Goal: Information Seeking & Learning: Understand process/instructions

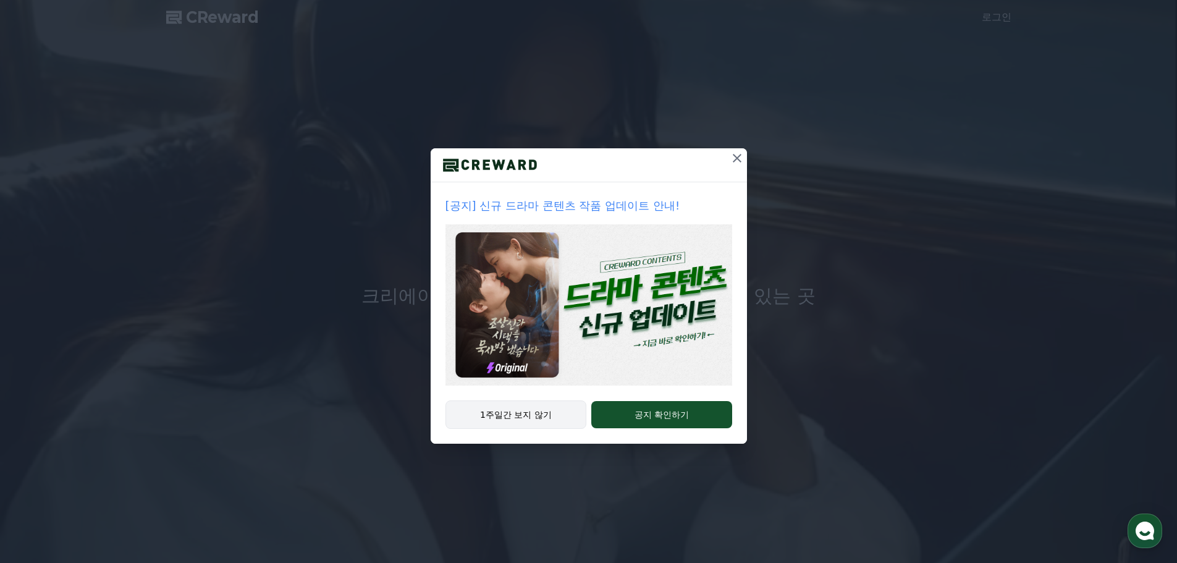
click at [525, 416] on button "1주일간 보지 않기" at bounding box center [515, 414] width 141 height 28
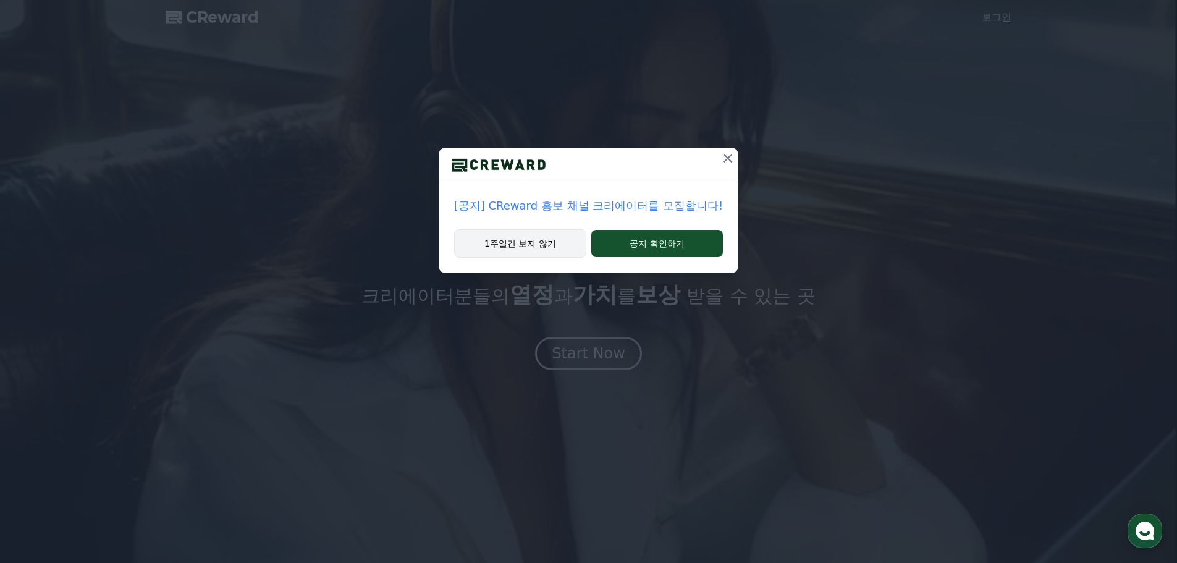
click at [546, 250] on button "1주일간 보지 않기" at bounding box center [520, 243] width 132 height 28
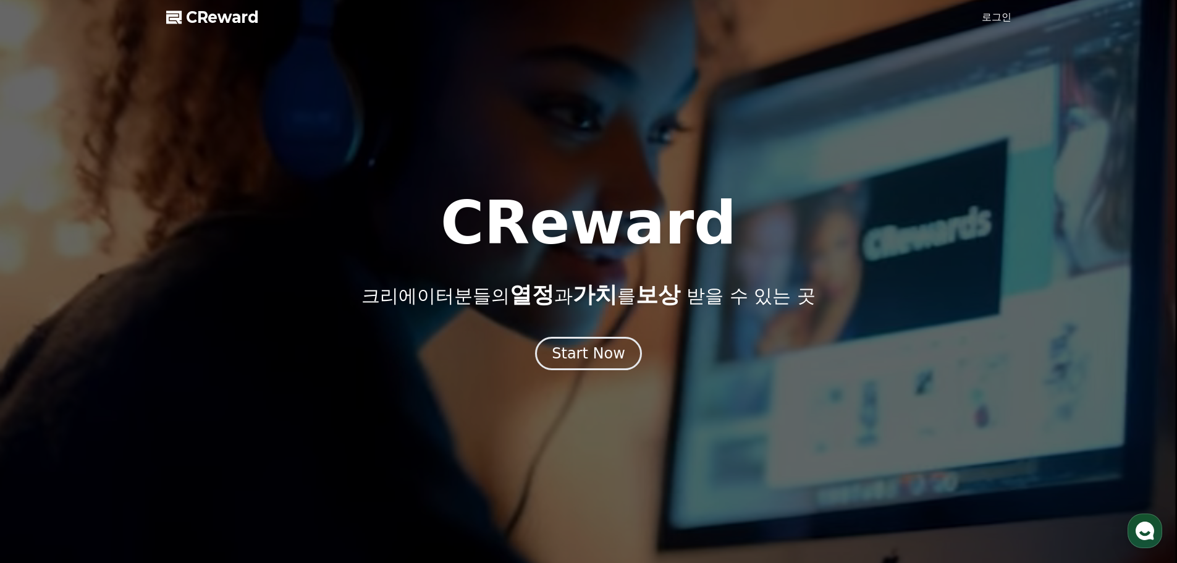
click at [191, 18] on span "CReward" at bounding box center [222, 17] width 73 height 20
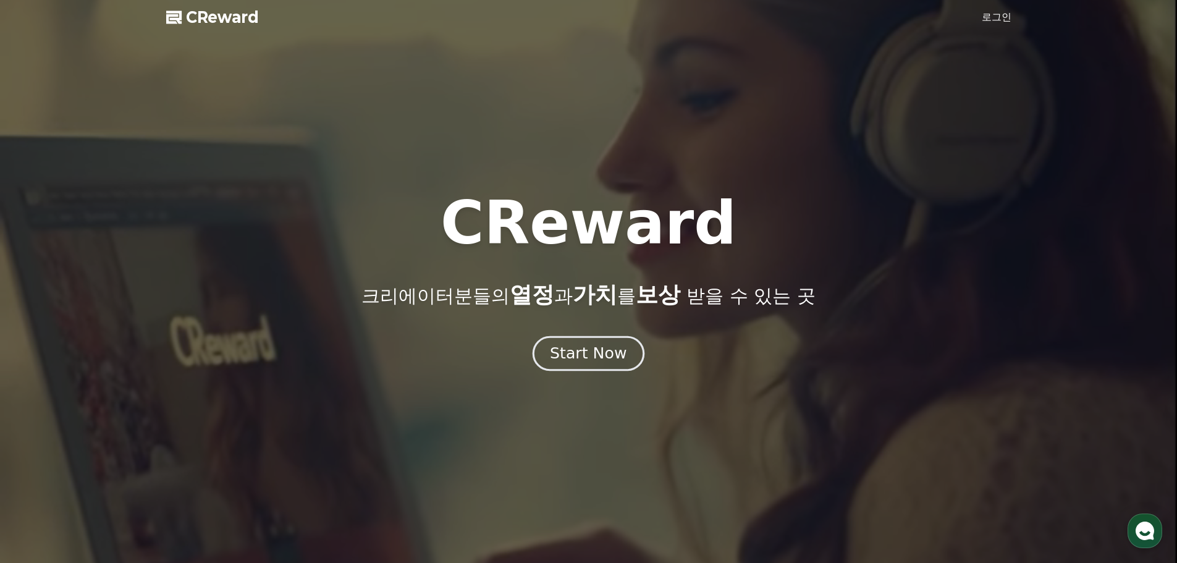
click at [587, 362] on div "Start Now" at bounding box center [588, 353] width 77 height 21
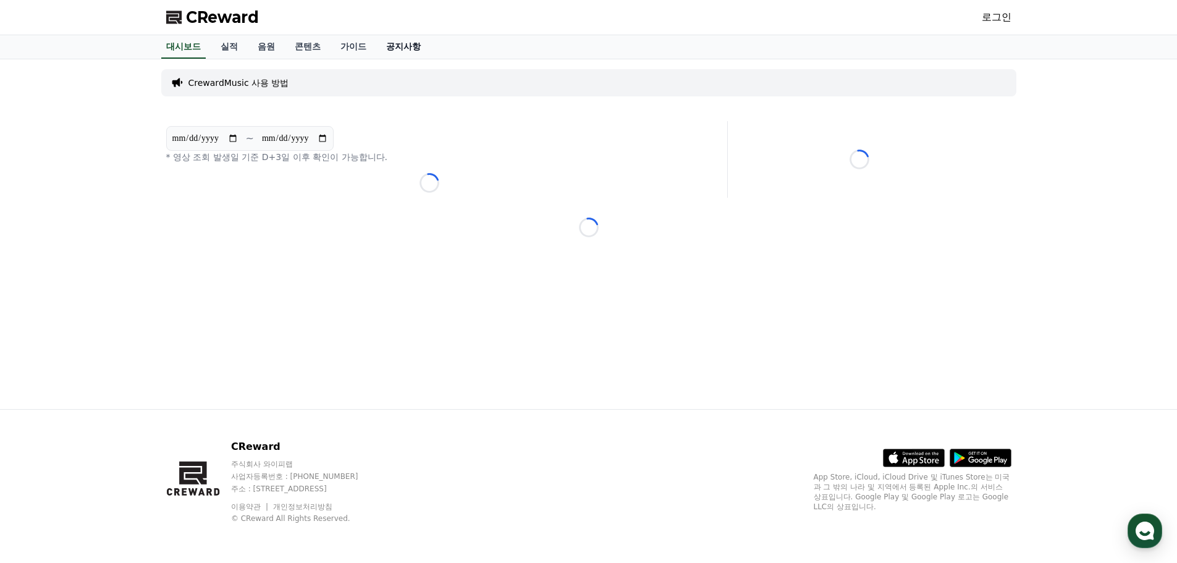
click at [392, 49] on link "공지사항" at bounding box center [403, 46] width 54 height 23
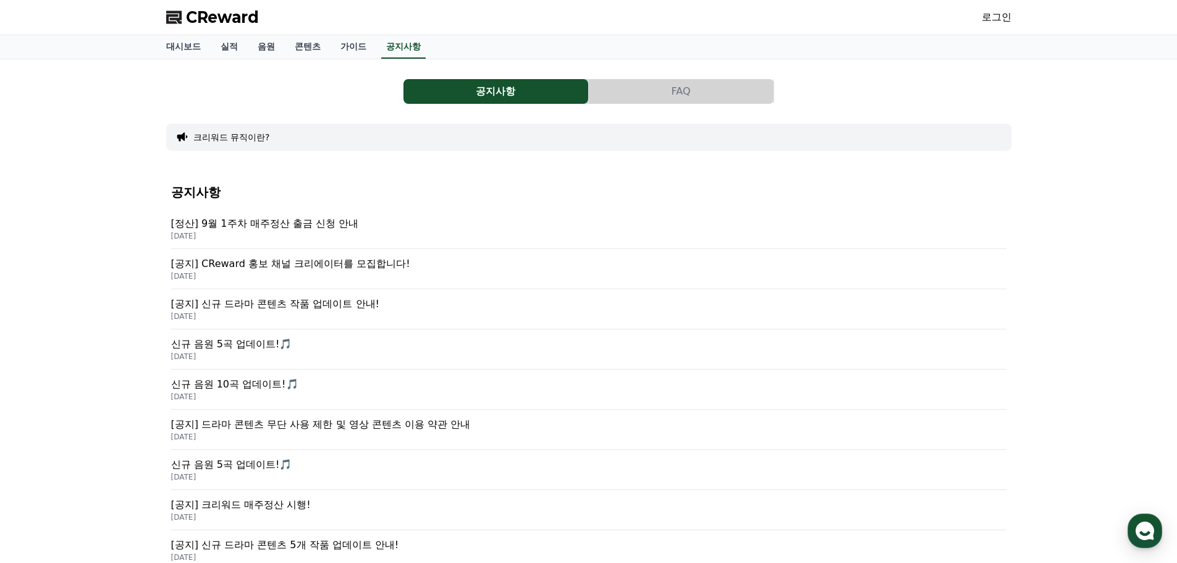
click at [312, 237] on p "[DATE]" at bounding box center [588, 236] width 835 height 10
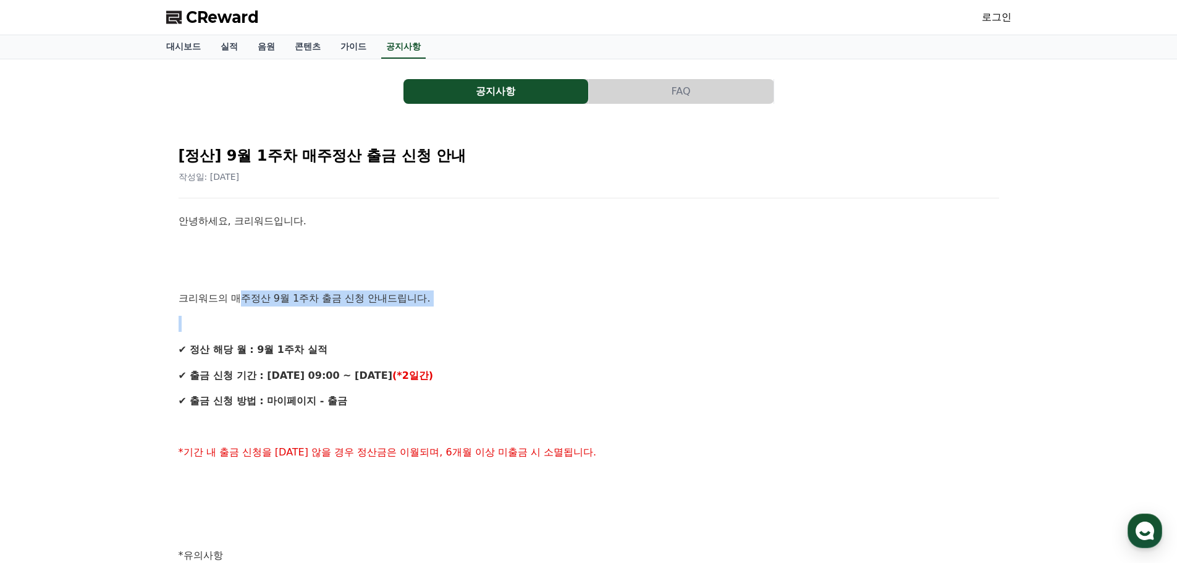
drag, startPoint x: 264, startPoint y: 300, endPoint x: 536, endPoint y: 331, distance: 273.6
click at [454, 328] on div "안녕하세요, 크리워드입니다. 크리워드의 매주정산 9월 1주차 출금 신청 안내드립니다. ✔ 정산 해당 월 : 9월 1주차 실적 ✔ 출금 신청 기…" at bounding box center [589, 568] width 820 height 710
click at [539, 332] on div "안녕하세요, 크리워드입니다. 크리워드의 매주정산 9월 1주차 출금 신청 안내드립니다. ✔ 정산 해당 월 : 9월 1주차 실적 ✔ 출금 신청 기…" at bounding box center [589, 568] width 820 height 710
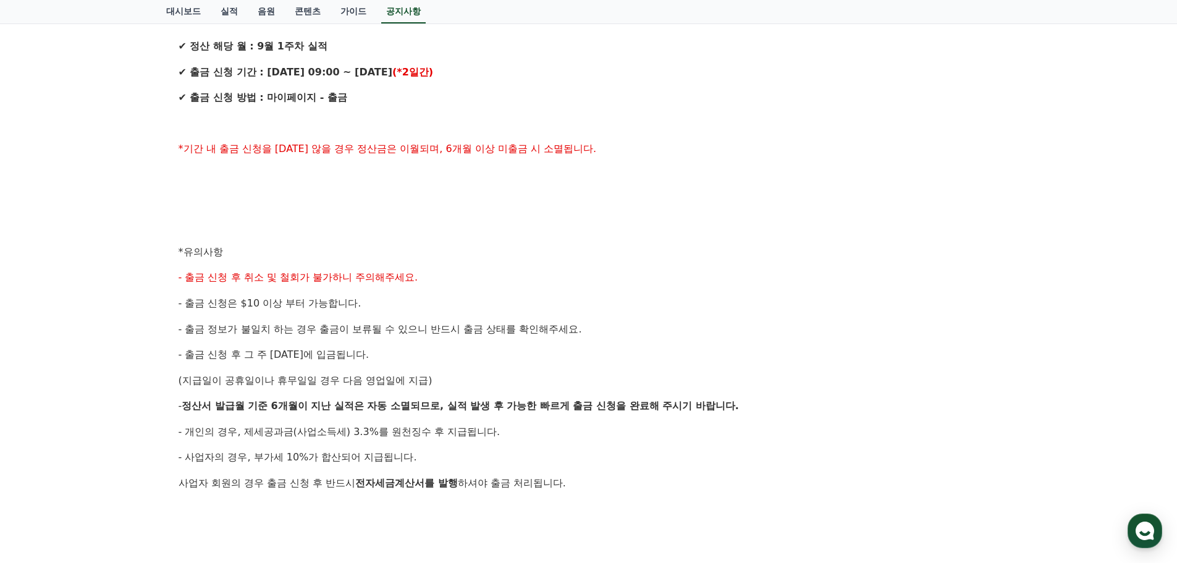
scroll to position [309, 0]
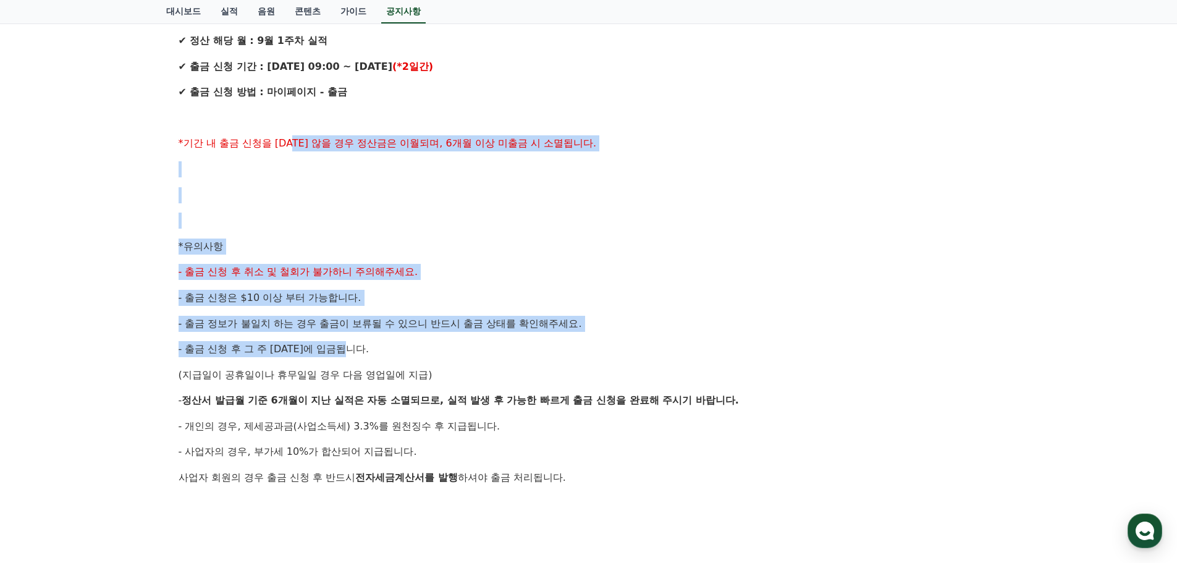
drag, startPoint x: 483, startPoint y: 341, endPoint x: 532, endPoint y: 368, distance: 55.6
click at [503, 354] on div "안녕하세요, 크리워드입니다. 크리워드의 매주정산 9월 1주차 출금 신청 안내드립니다. ✔ 정산 해당 월 : 9월 1주차 실적 ✔ 출금 신청 기…" at bounding box center [589, 259] width 820 height 710
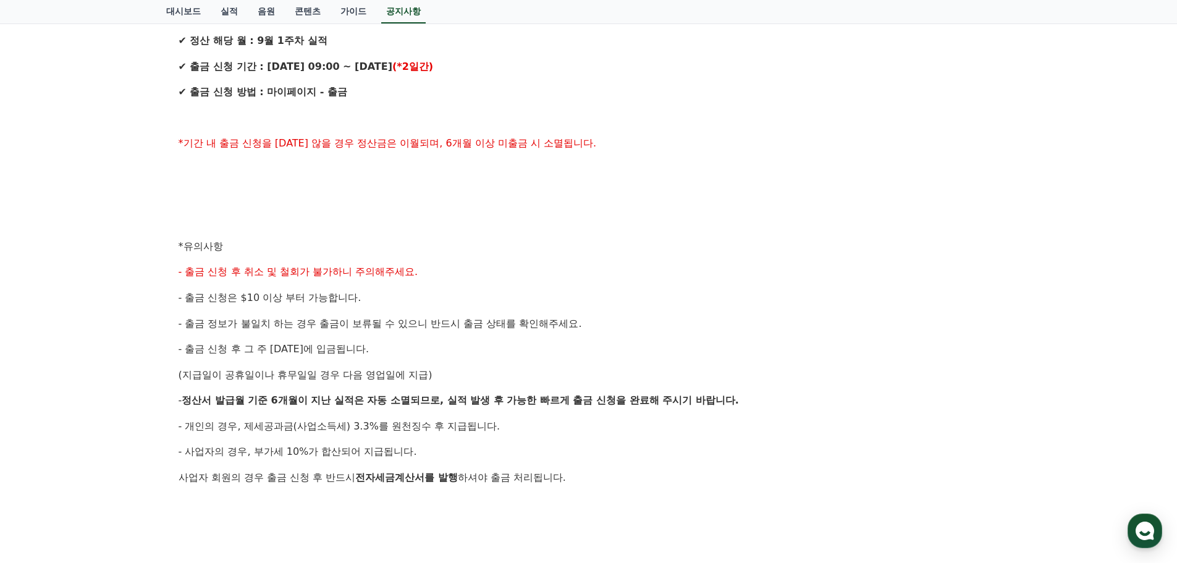
click at [532, 368] on p "(지급일이 공휴일이나 휴무일일 경우 다음 영업일에 지급)" at bounding box center [589, 375] width 820 height 16
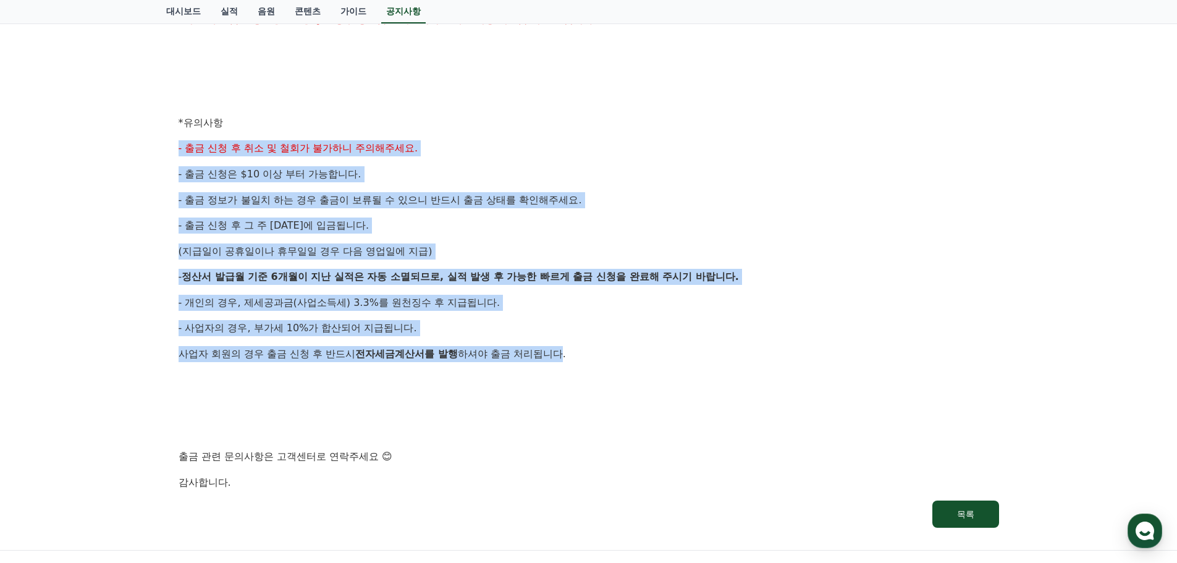
drag, startPoint x: 379, startPoint y: 133, endPoint x: 597, endPoint y: 369, distance: 322.2
click at [589, 364] on div "안녕하세요, 크리워드입니다. 크리워드의 매주정산 9월 1주차 출금 신청 안내드립니다. ✔ 정산 해당 월 : 9월 1주차 실적 ✔ 출금 신청 기…" at bounding box center [589, 136] width 820 height 710
click at [604, 374] on p at bounding box center [589, 380] width 820 height 16
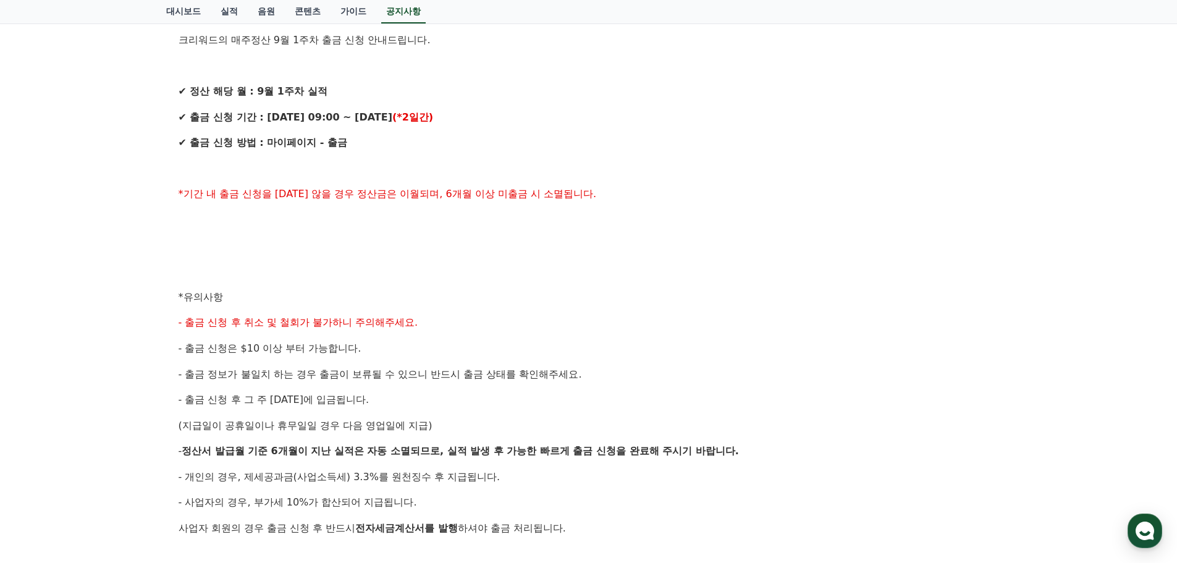
scroll to position [0, 0]
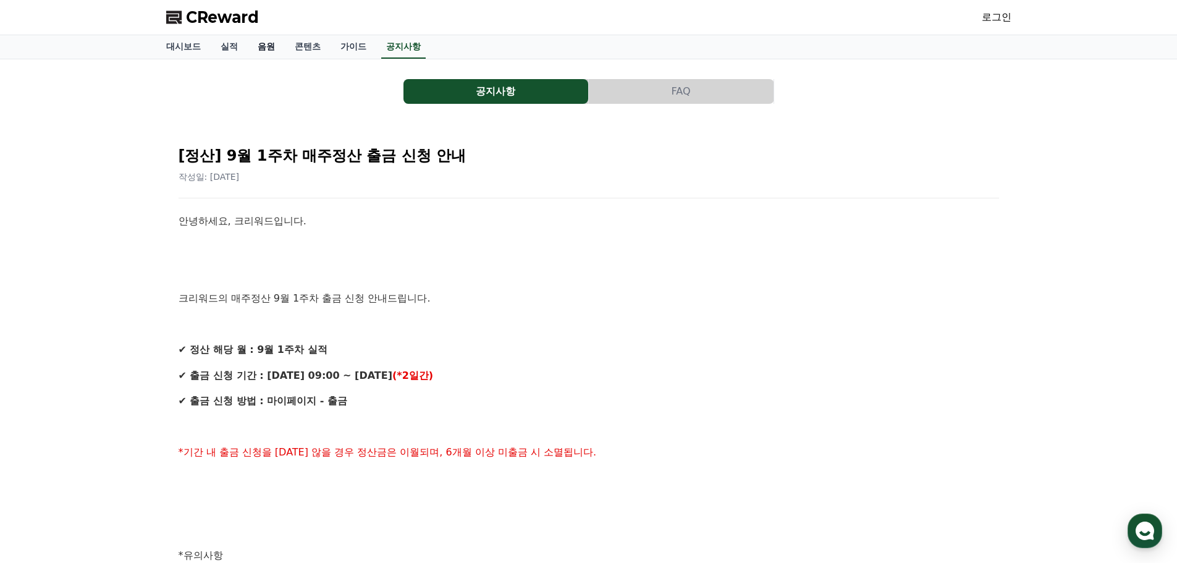
click at [258, 41] on link "음원" at bounding box center [266, 46] width 37 height 23
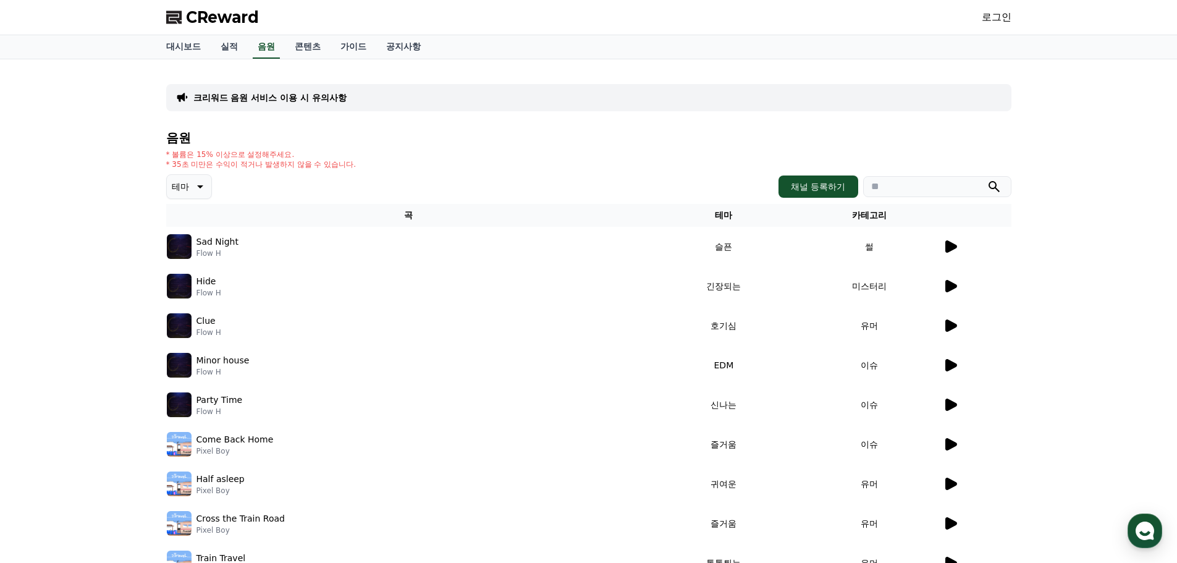
click at [222, 240] on p "Sad Night" at bounding box center [217, 241] width 42 height 13
click at [951, 243] on icon at bounding box center [951, 246] width 12 height 12
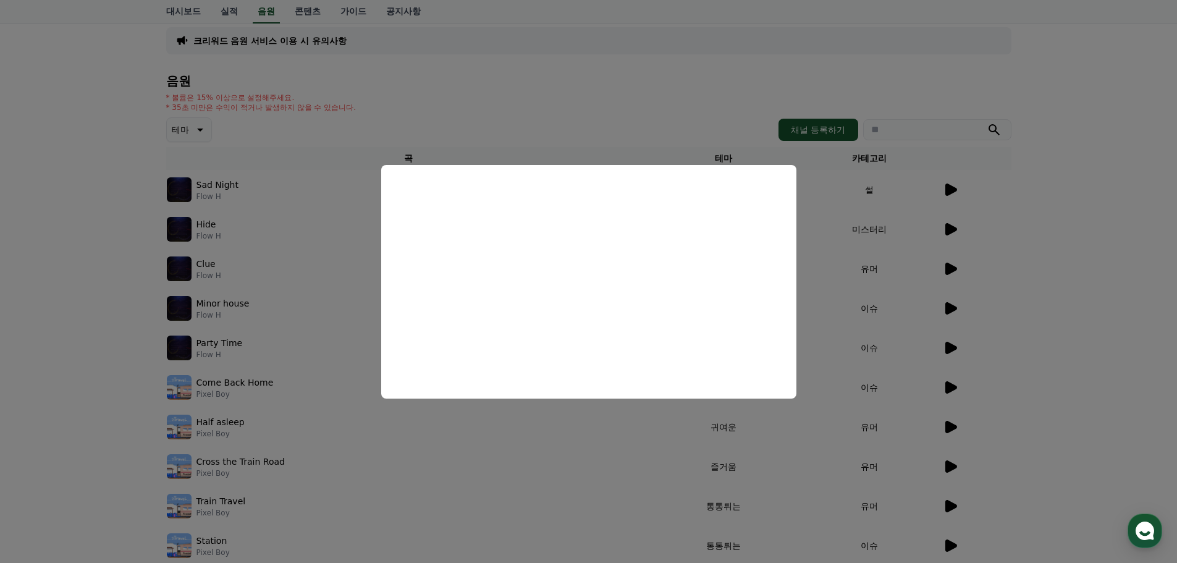
scroll to position [62, 0]
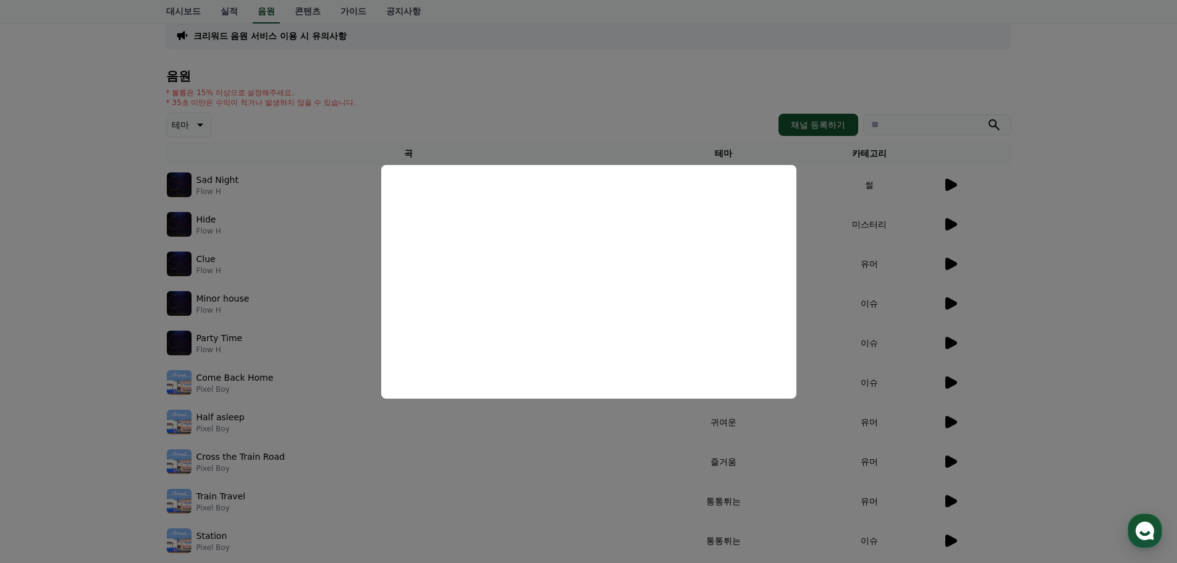
click at [1052, 259] on button "close modal" at bounding box center [588, 281] width 1177 height 563
click at [1052, 259] on div "크리워드 음원 서비스 이용 시 유의사항 음원 * 볼륨은 15% 이상으로 설정해주세요. * 35초 미만은 수익이 적거나 발생하지 않을 수 있습니…" at bounding box center [588, 296] width 1177 height 597
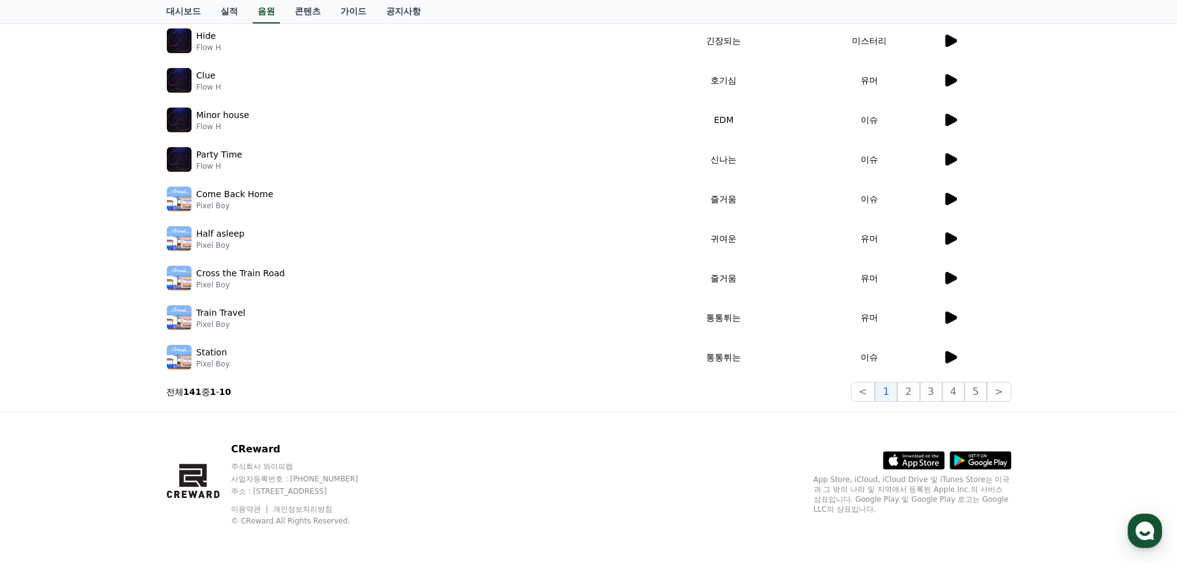
scroll to position [248, 0]
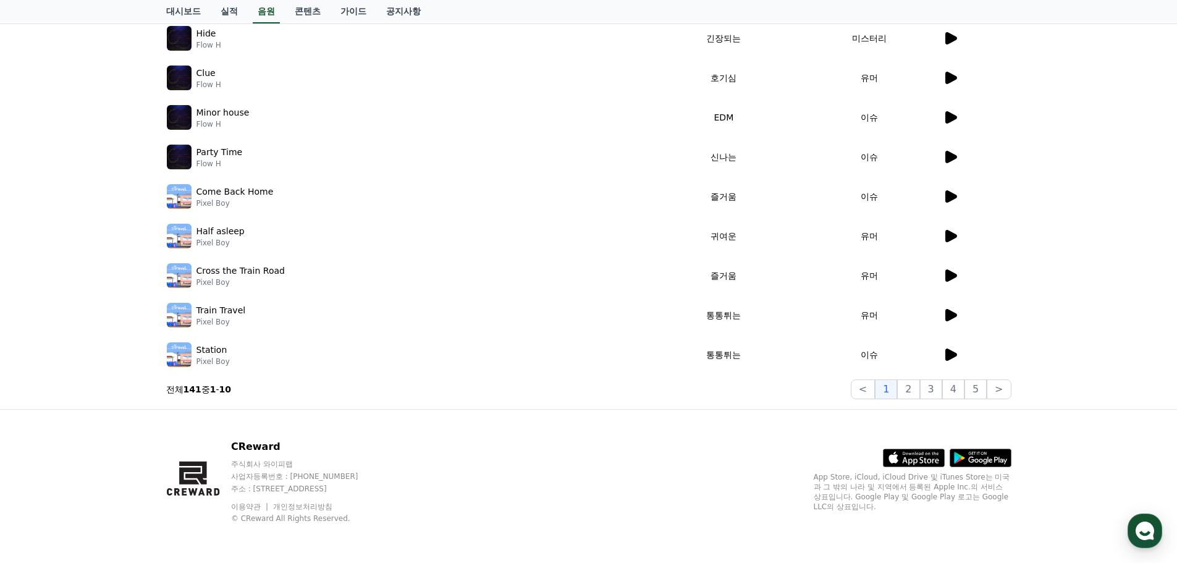
click at [953, 314] on icon at bounding box center [951, 315] width 12 height 12
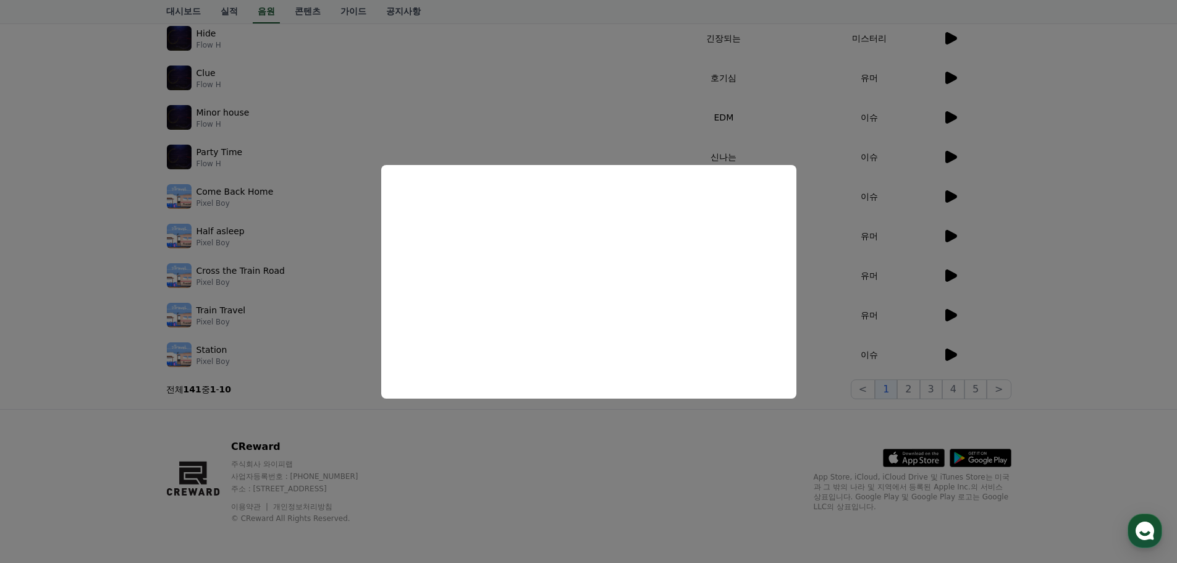
click at [1045, 341] on button "close modal" at bounding box center [588, 281] width 1177 height 563
click at [1046, 341] on div "크리워드 음원 서비스 이용 시 유의사항 음원 * 볼륨은 15% 이상으로 설정해주세요. * 35초 미만은 수익이 적거나 발생하지 않을 수 있습니…" at bounding box center [588, 110] width 1177 height 597
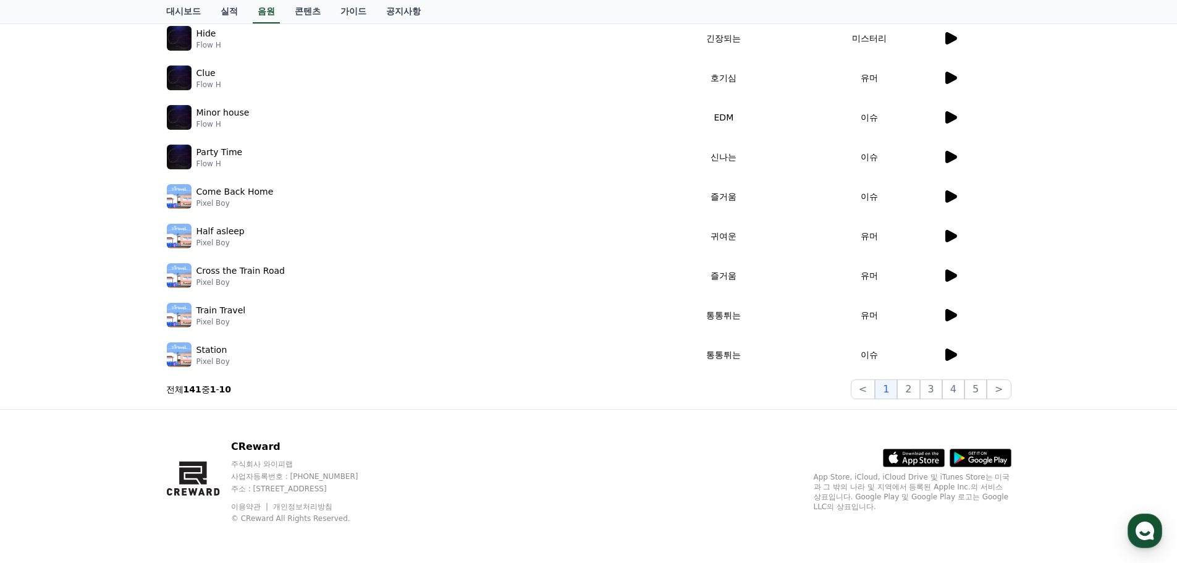
click at [950, 314] on icon at bounding box center [951, 315] width 12 height 12
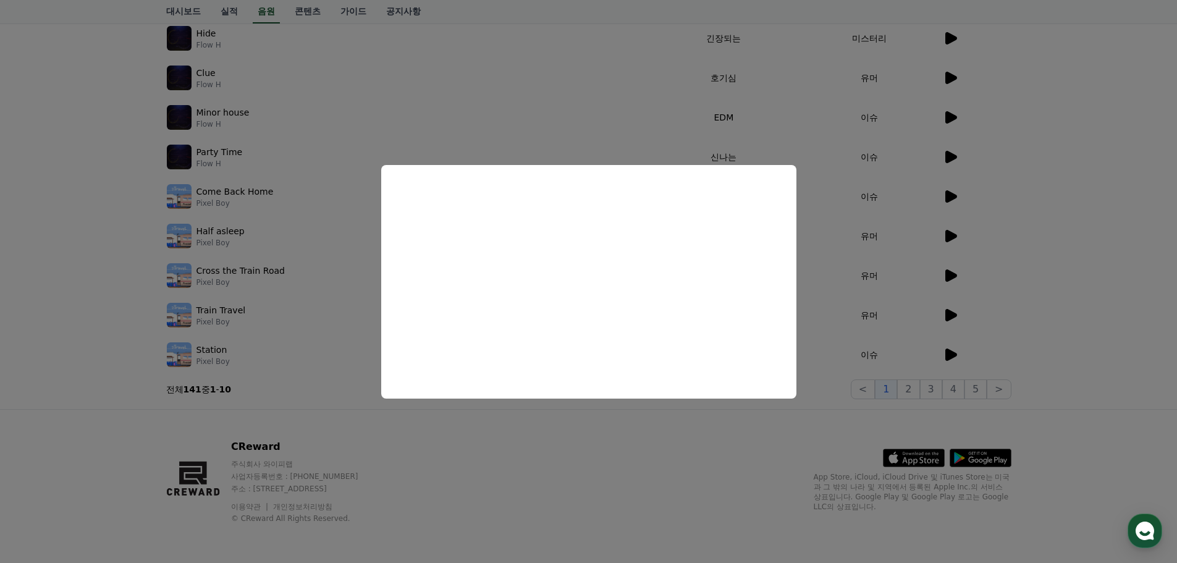
click at [1023, 297] on button "close modal" at bounding box center [588, 281] width 1177 height 563
click at [1023, 298] on div "크리워드 음원 서비스 이용 시 유의사항 음원 * 볼륨은 15% 이상으로 설정해주세요. * 35초 미만은 수익이 적거나 발생하지 않을 수 있습니…" at bounding box center [588, 110] width 1177 height 597
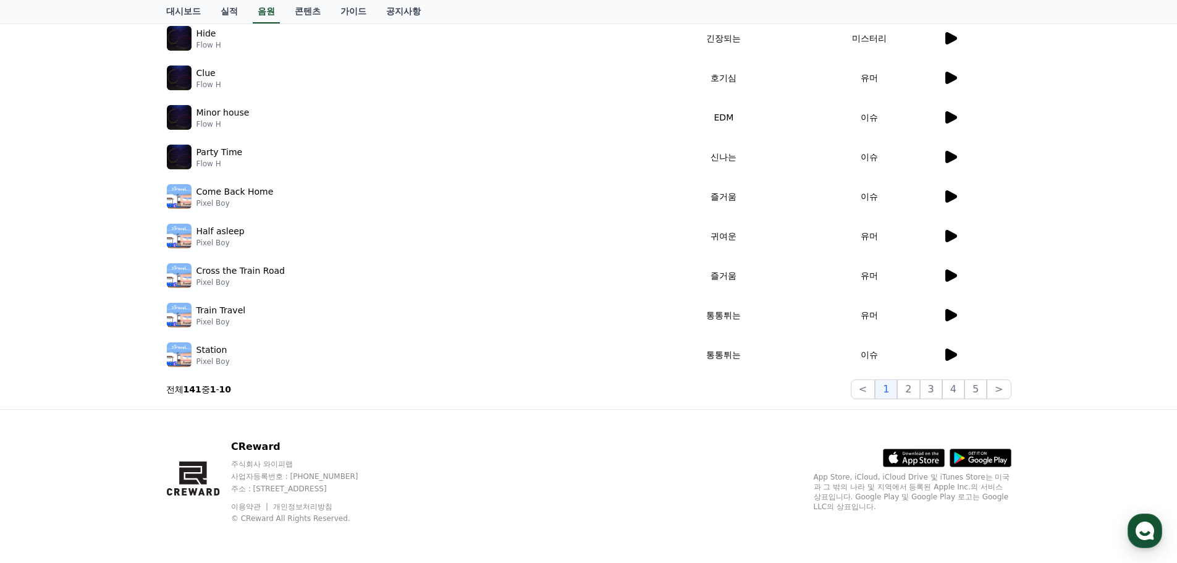
click at [955, 197] on icon at bounding box center [951, 196] width 12 height 12
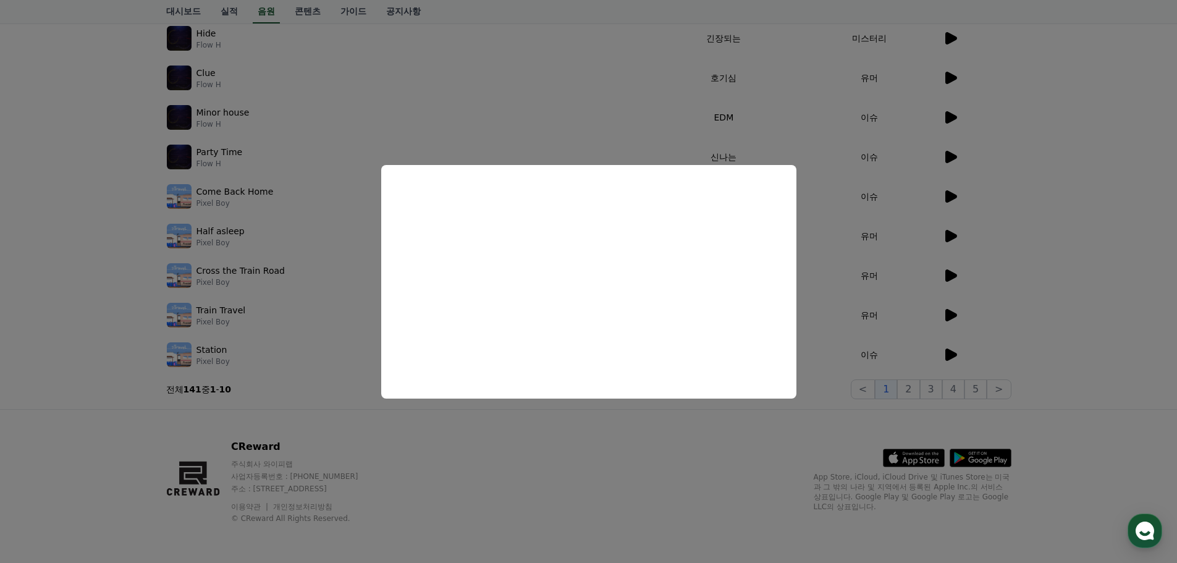
click at [929, 402] on button "close modal" at bounding box center [588, 281] width 1177 height 563
click at [913, 386] on button "2" at bounding box center [908, 389] width 22 height 20
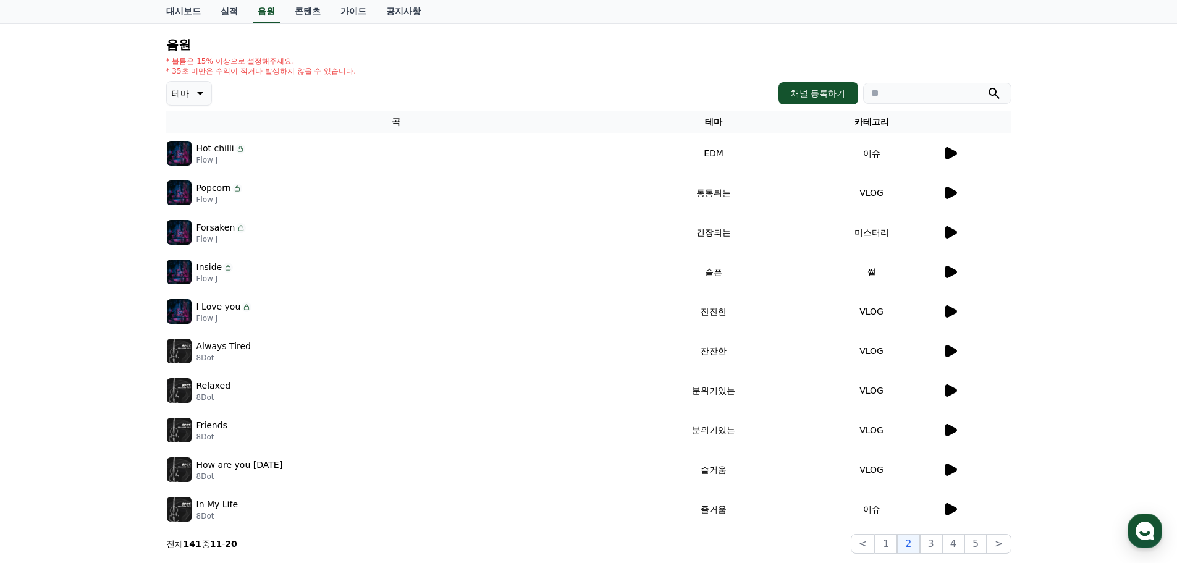
scroll to position [62, 0]
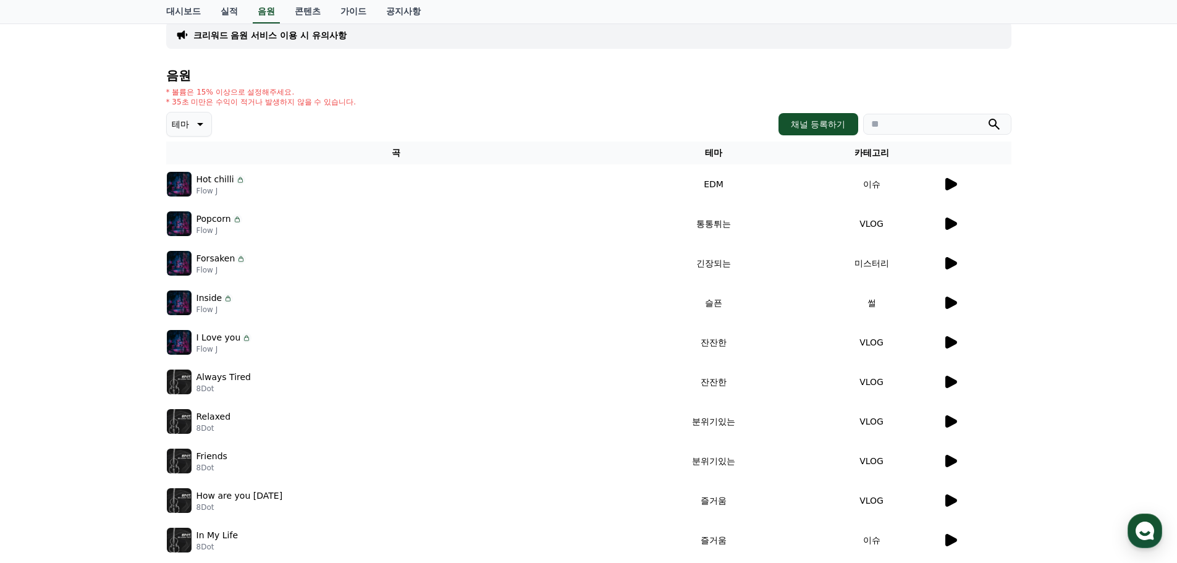
click at [950, 306] on icon at bounding box center [951, 303] width 12 height 12
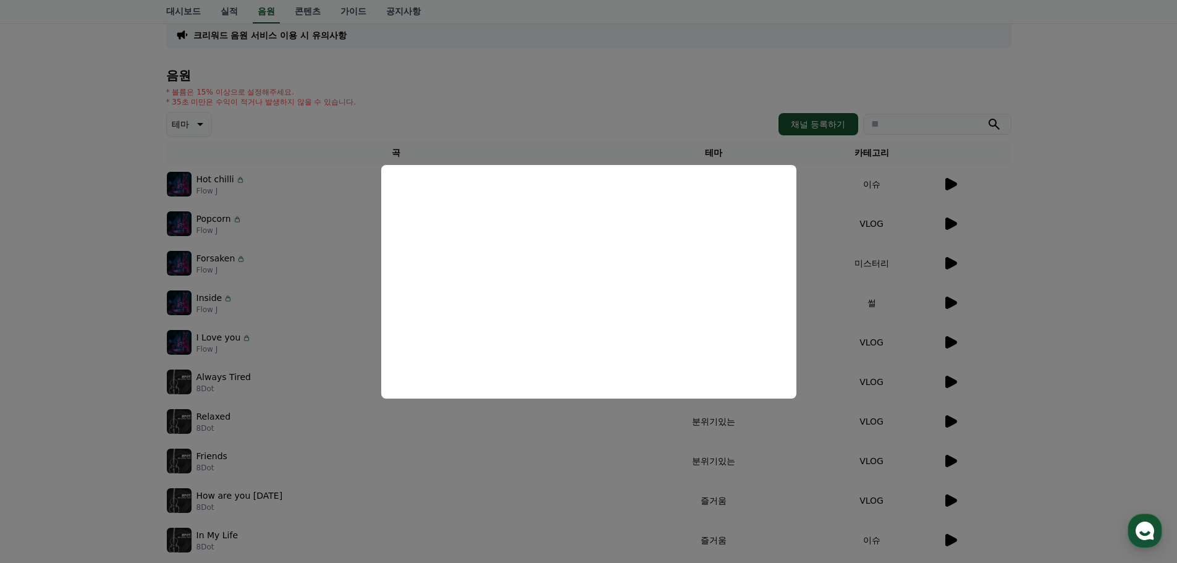
click at [1049, 270] on button "close modal" at bounding box center [588, 281] width 1177 height 563
click at [1049, 270] on div "크리워드 음원 서비스 이용 시 유의사항 음원 * 볼륨은 15% 이상으로 설정해주세요. * 35초 미만은 수익이 적거나 발생하지 않을 수 있습니…" at bounding box center [588, 295] width 1177 height 597
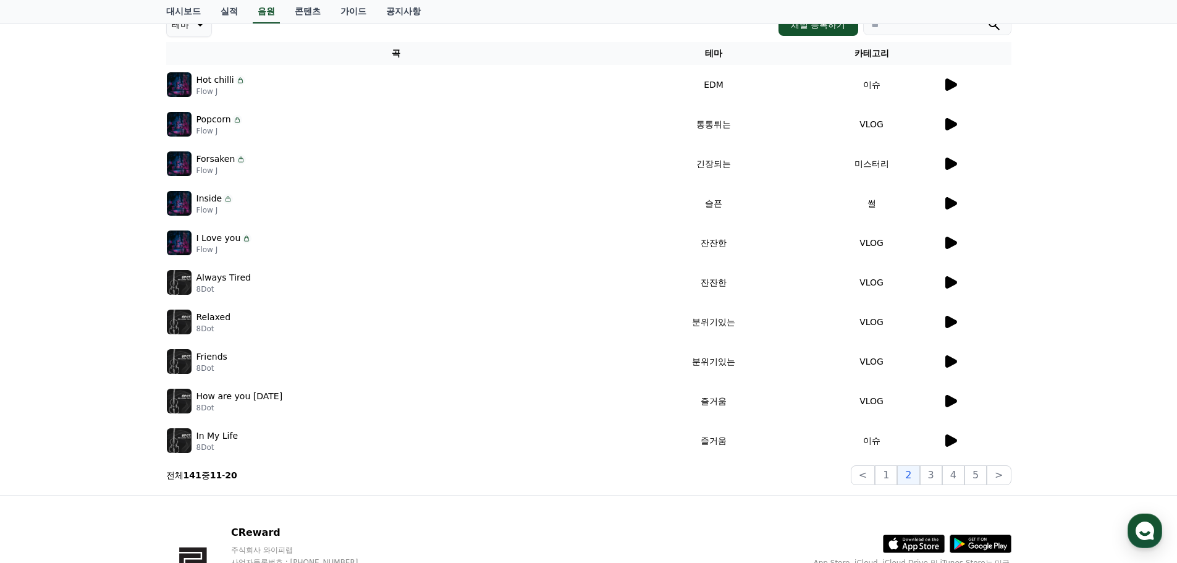
scroll to position [186, 0]
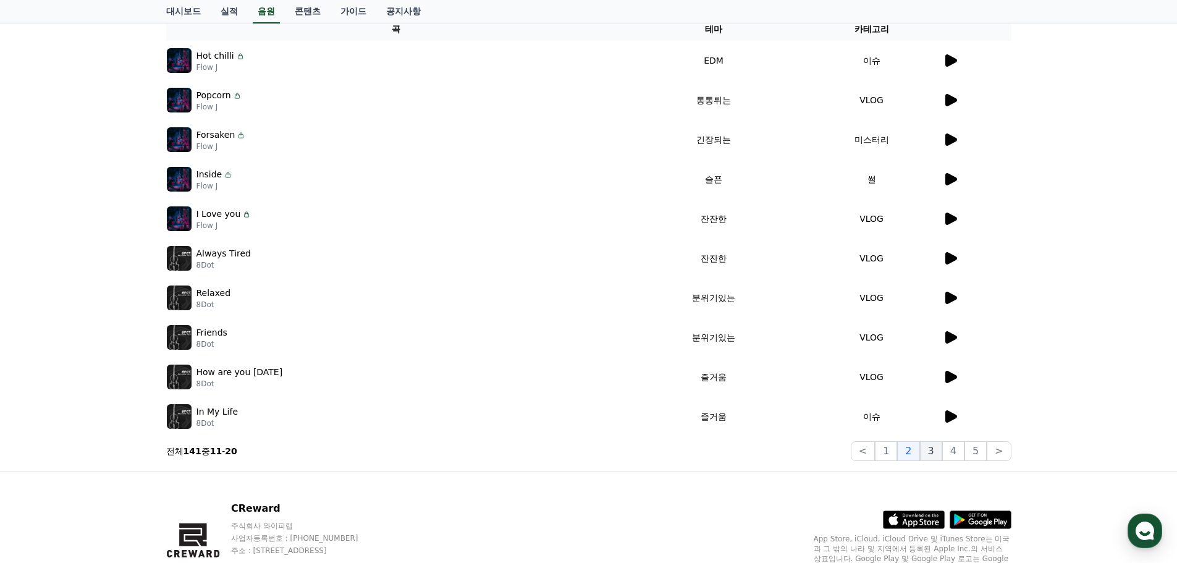
click at [929, 449] on button "3" at bounding box center [931, 451] width 22 height 20
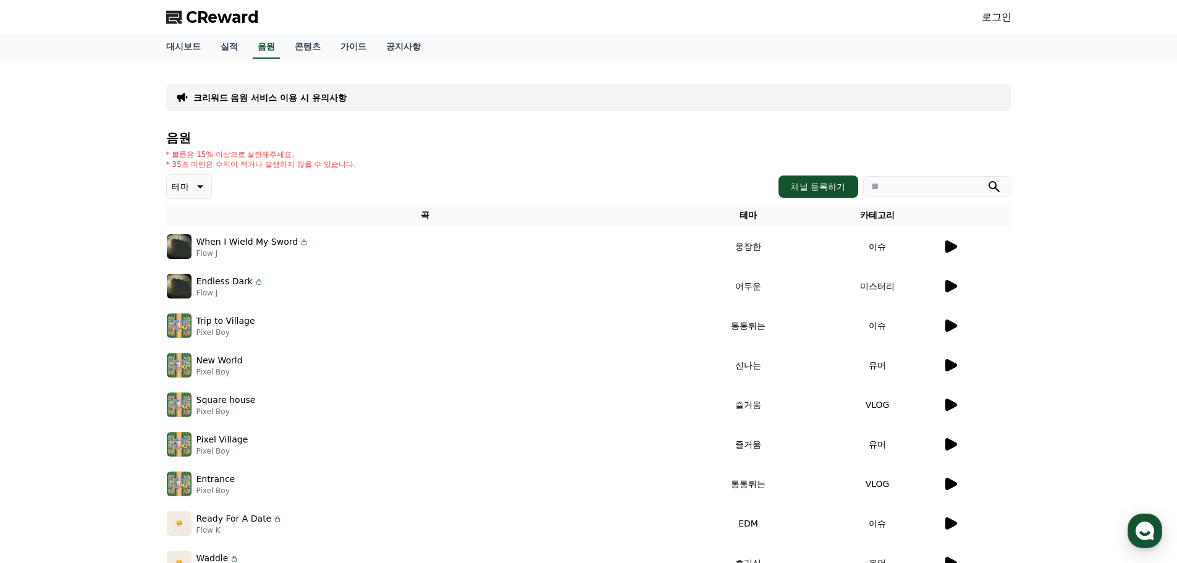
click at [202, 182] on icon at bounding box center [199, 186] width 15 height 15
click at [383, 187] on div "테마 테마 전체 환상적인 호기심 어두운 밝은 통통튀는 신나는 반전 웅장한 드라마틱 즐거움 분위기있는 EDM 그루브 슬픈 잔잔한 귀여운 감동적인…" at bounding box center [588, 186] width 845 height 25
drag, startPoint x: 230, startPoint y: 141, endPoint x: 462, endPoint y: 169, distance: 234.0
click at [450, 169] on div "음원 * 볼륨은 15% 이상으로 설정해주세요. * 35초 미만은 수익이 적거나 발생하지 않을 수 있습니다. 테마 테마 전체 환상적인 호기심 어…" at bounding box center [588, 389] width 845 height 516
click at [462, 169] on div "* 볼륨은 15% 이상으로 설정해주세요. * 35초 미만은 수익이 적거나 발생하지 않을 수 있습니다." at bounding box center [588, 160] width 845 height 20
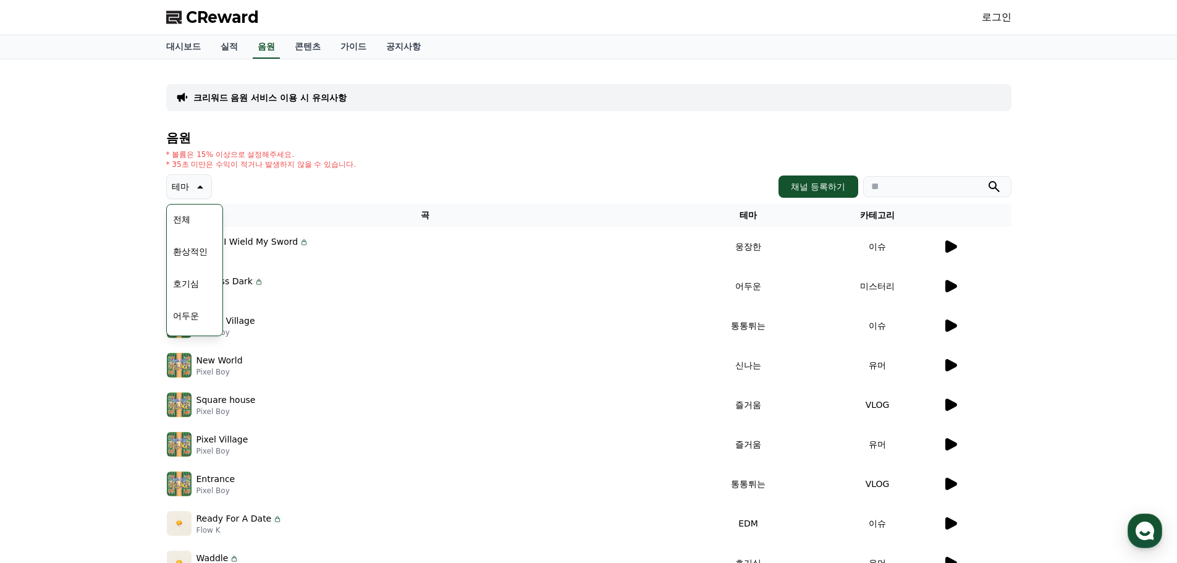
click at [363, 169] on div "음원 * 볼륨은 15% 이상으로 설정해주세요. * 35초 미만은 수익이 적거나 발생하지 않을 수 있습니다. 테마 테마 전체 환상적인 호기심 어…" at bounding box center [588, 389] width 845 height 516
click at [293, 101] on div "크리워드 음원 서비스 이용 시 유의사항" at bounding box center [588, 97] width 845 height 27
click at [294, 97] on p "크리워드 음원 서비스 이용 시 유의사항" at bounding box center [269, 97] width 153 height 12
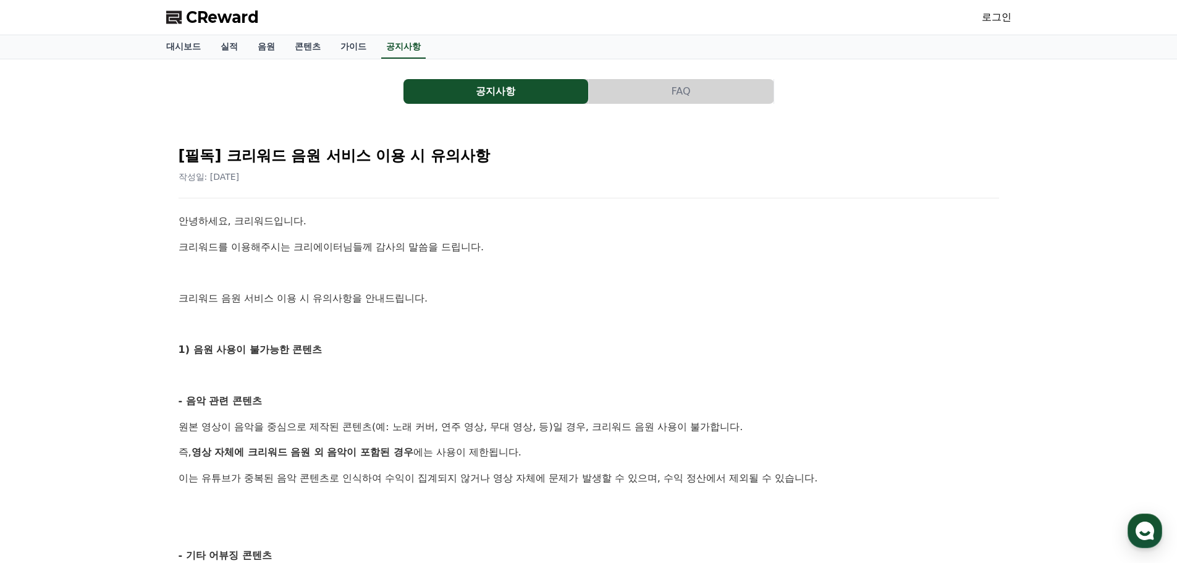
drag, startPoint x: 373, startPoint y: 320, endPoint x: 482, endPoint y: 380, distance: 124.7
click at [482, 380] on p at bounding box center [589, 376] width 820 height 16
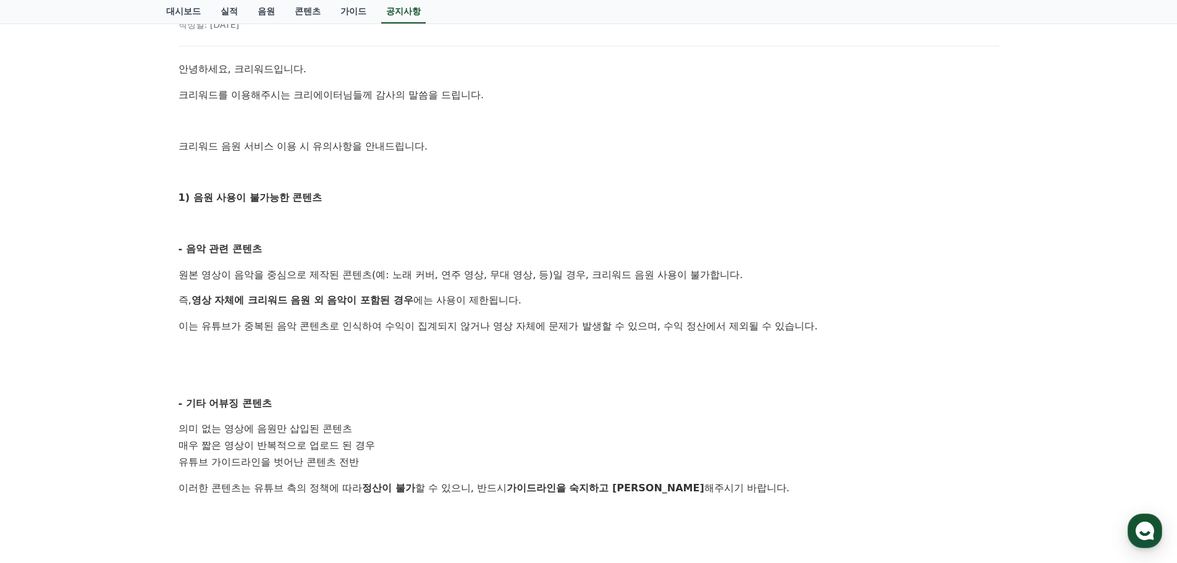
scroll to position [185, 0]
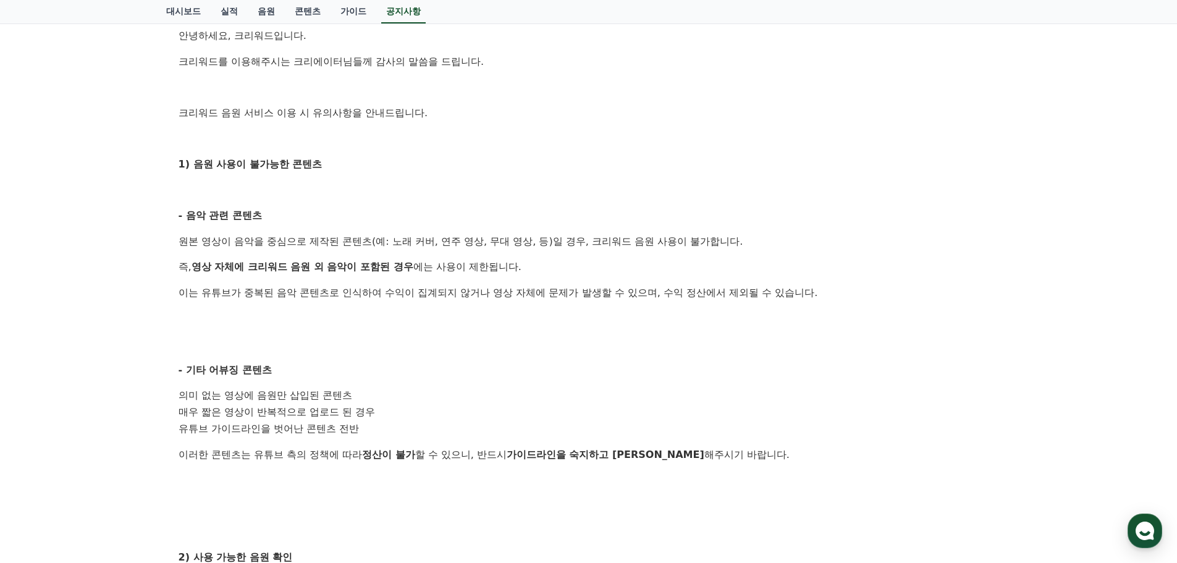
drag, startPoint x: 399, startPoint y: 227, endPoint x: 715, endPoint y: 331, distance: 332.3
click at [688, 324] on div "안녕하세요, 크리워드입니다. 크리워드를 이용해주시는 크리에이터님들께 감사의 말씀을 드립니다. 크리워드 음원 서비스 이용 시 유의사항을 안내드립…" at bounding box center [589, 438] width 820 height 820
click at [715, 331] on div "안녕하세요, 크리워드입니다. 크리워드를 이용해주시는 크리에이터님들께 감사의 말씀을 드립니다. 크리워드 음원 서비스 이용 시 유의사항을 안내드립…" at bounding box center [589, 438] width 820 height 820
drag, startPoint x: 564, startPoint y: 240, endPoint x: 873, endPoint y: 338, distance: 324.2
click at [802, 323] on div "안녕하세요, 크리워드입니다. 크리워드를 이용해주시는 크리에이터님들께 감사의 말씀을 드립니다. 크리워드 음원 서비스 이용 시 유의사항을 안내드립…" at bounding box center [589, 438] width 820 height 820
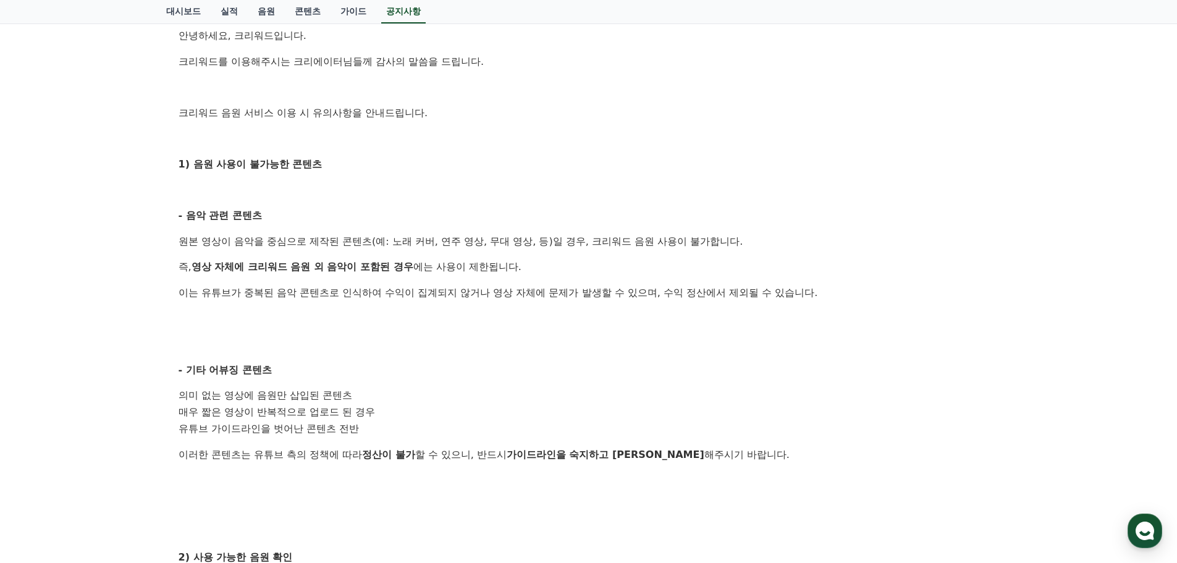
click at [885, 342] on p at bounding box center [589, 344] width 820 height 16
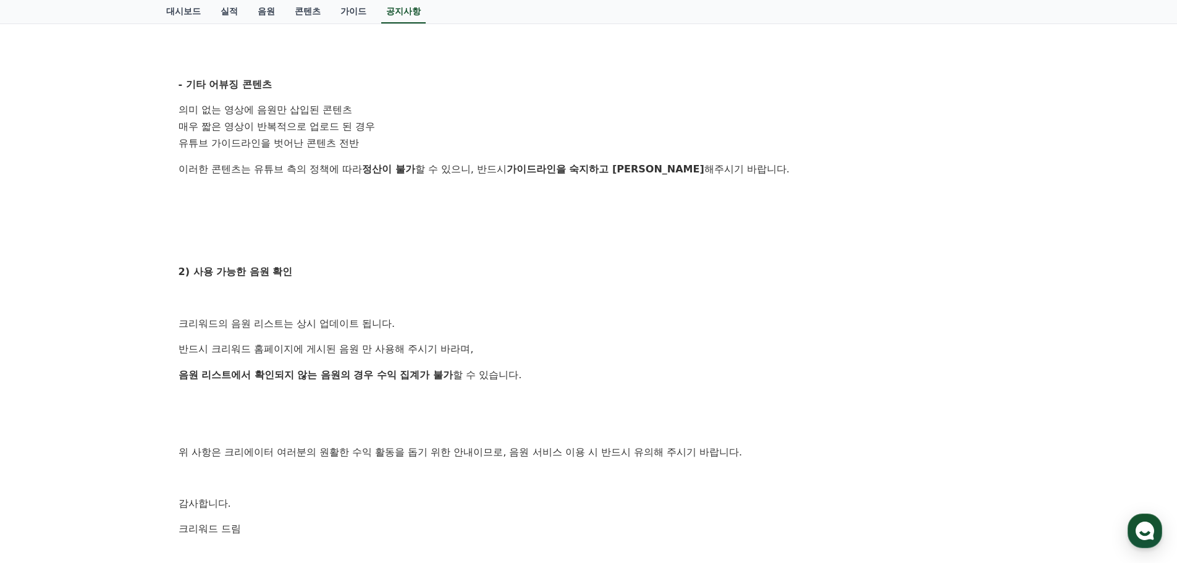
scroll to position [494, 0]
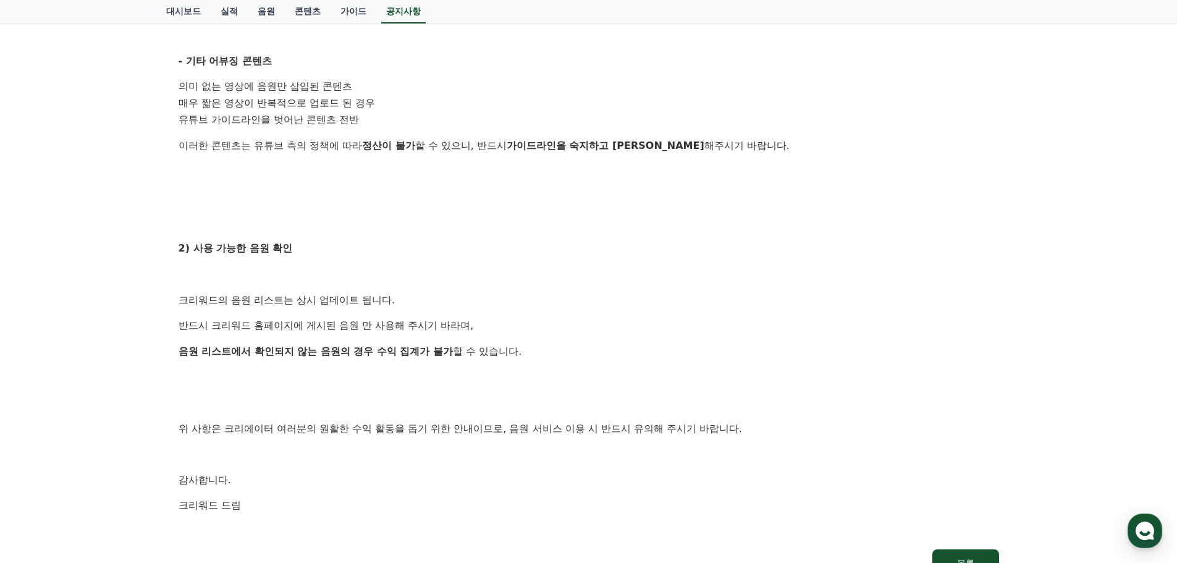
drag, startPoint x: 544, startPoint y: 109, endPoint x: 643, endPoint y: 192, distance: 128.5
click at [610, 176] on div "안녕하세요, 크리워드입니다. 크리워드를 이용해주시는 크리에이터님들께 감사의 말씀을 드립니다. 크리워드 음원 서비스 이용 시 유의사항을 안내드립…" at bounding box center [589, 129] width 820 height 820
drag, startPoint x: 566, startPoint y: 63, endPoint x: 777, endPoint y: 155, distance: 230.5
click at [776, 154] on div "안녕하세요, 크리워드입니다. 크리워드를 이용해주시는 크리에이터님들께 감사의 말씀을 드립니다. 크리워드 음원 서비스 이용 시 유의사항을 안내드립…" at bounding box center [589, 129] width 820 height 820
click at [777, 155] on div "안녕하세요, 크리워드입니다. 크리워드를 이용해주시는 크리에이터님들께 감사의 말씀을 드립니다. 크리워드 음원 서비스 이용 시 유의사항을 안내드립…" at bounding box center [589, 129] width 820 height 820
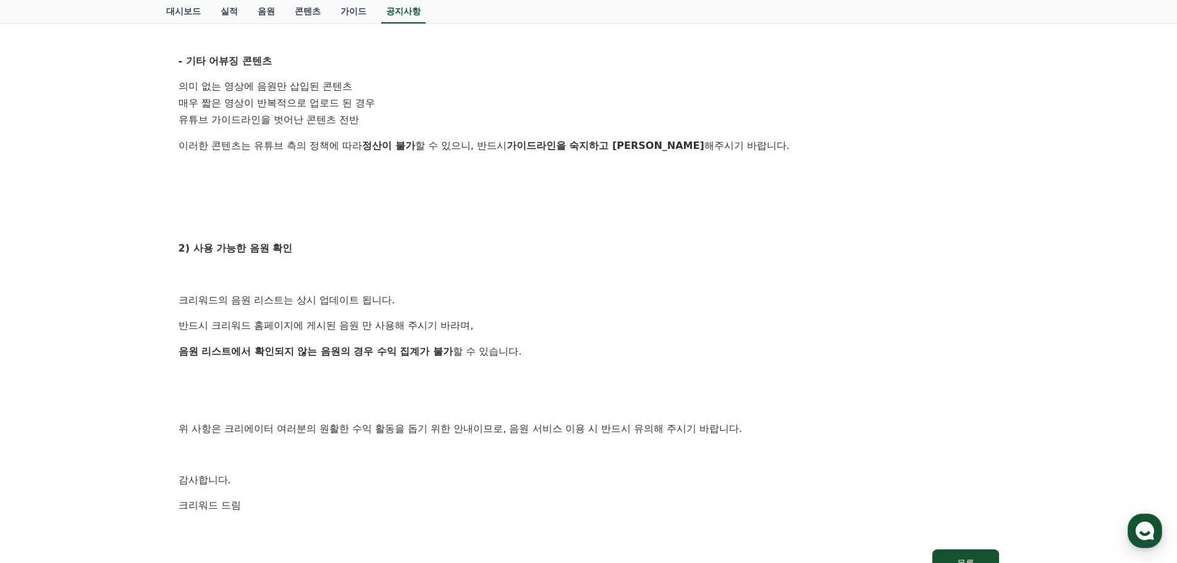
drag, startPoint x: 679, startPoint y: 224, endPoint x: 723, endPoint y: 379, distance: 161.2
click at [711, 355] on div "안녕하세요, 크리워드입니다. 크리워드를 이용해주시는 크리에이터님들께 감사의 말씀을 드립니다. 크리워드 음원 서비스 이용 시 유의사항을 안내드립…" at bounding box center [589, 129] width 820 height 820
click at [727, 386] on div "안녕하세요, 크리워드입니다. 크리워드를 이용해주시는 크리에이터님들께 감사의 말씀을 드립니다. 크리워드 음원 서비스 이용 시 유의사항을 안내드립…" at bounding box center [589, 129] width 820 height 820
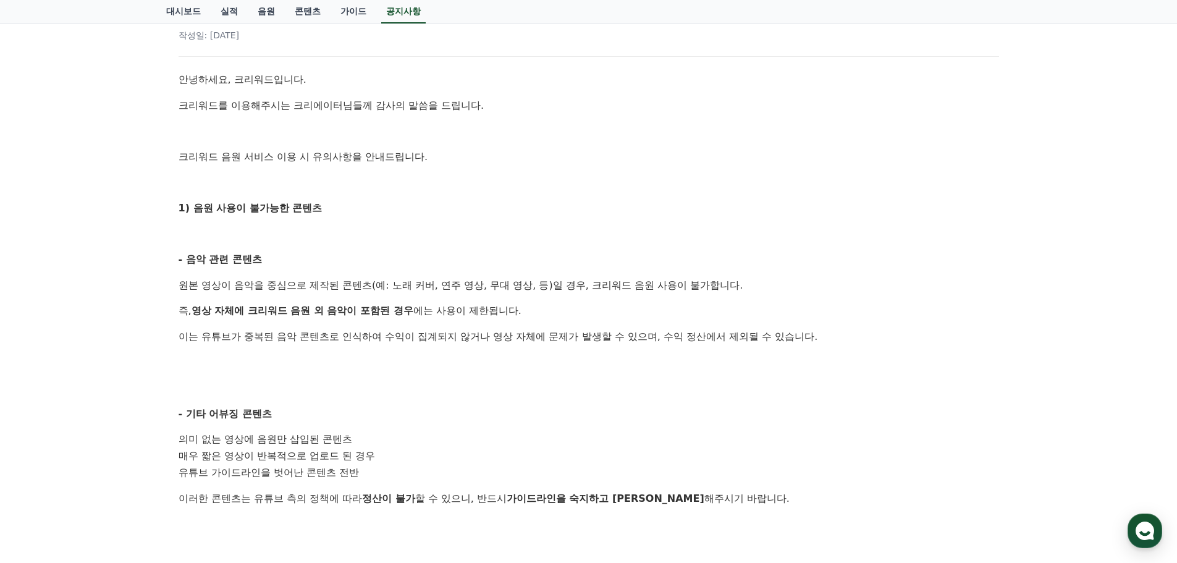
scroll to position [0, 0]
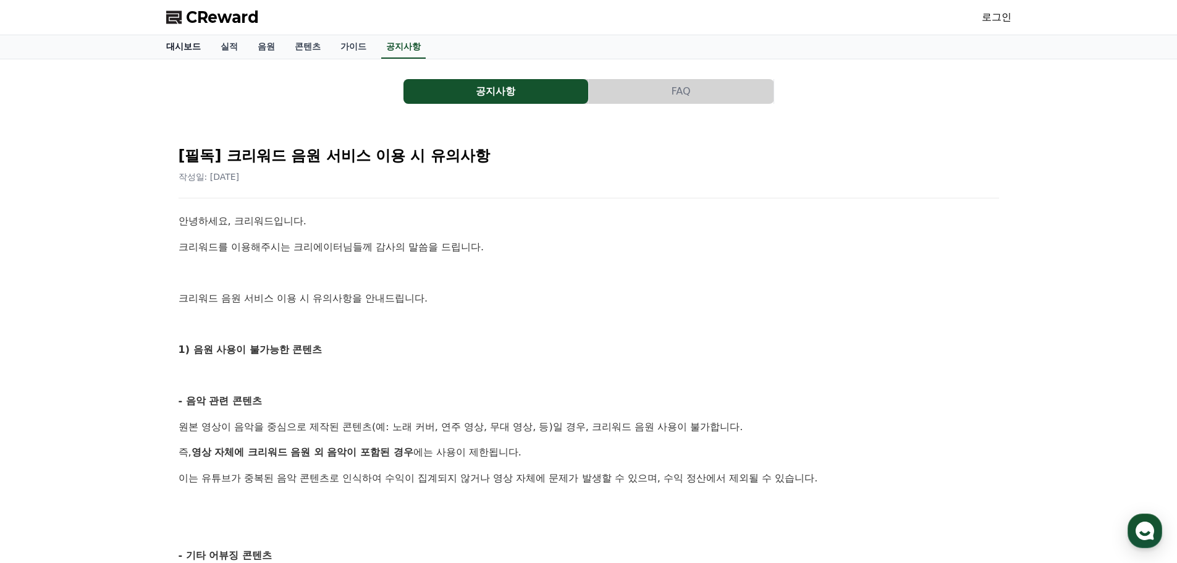
click at [182, 50] on link "대시보드" at bounding box center [183, 46] width 54 height 23
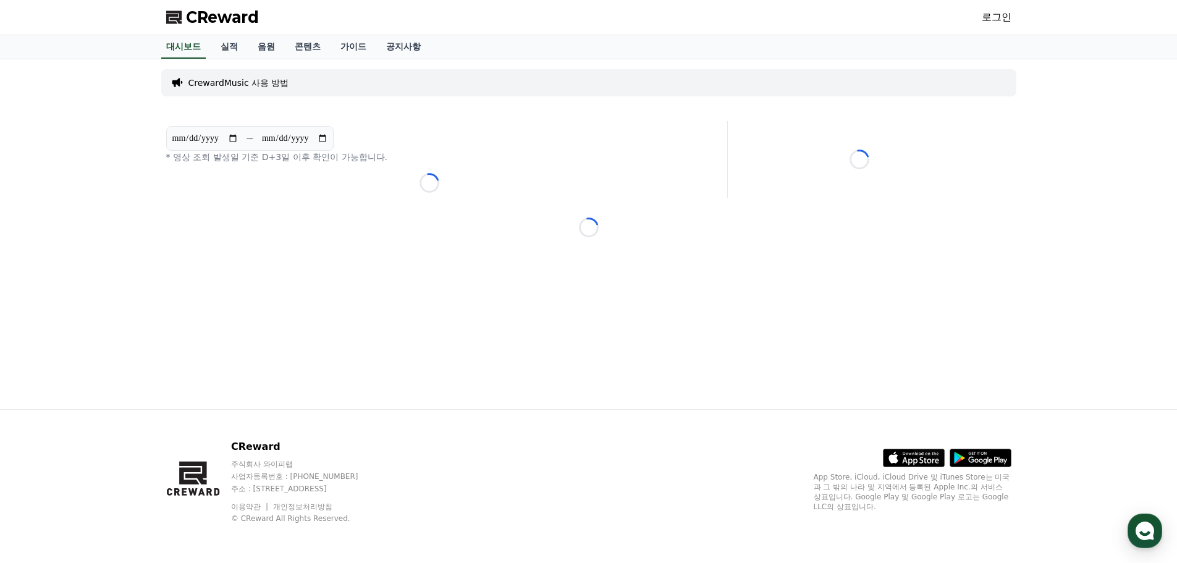
click at [93, 230] on div "**********" at bounding box center [588, 234] width 1177 height 350
